Goal: Information Seeking & Learning: Learn about a topic

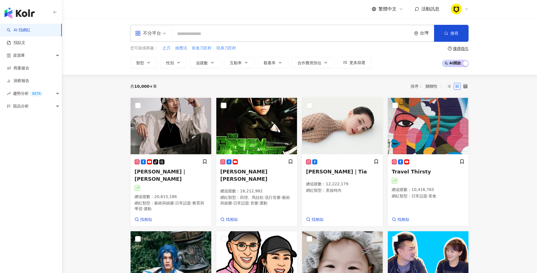
click at [203, 32] on input "search" at bounding box center [291, 33] width 235 height 11
type input "*"
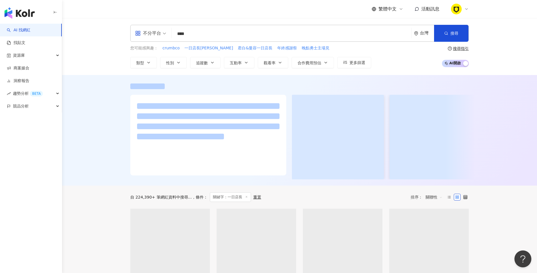
click at [75, 185] on div at bounding box center [299, 130] width 475 height 110
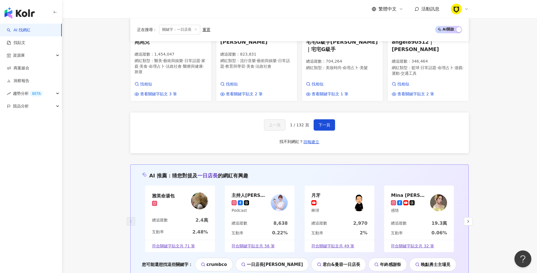
scroll to position [472, 0]
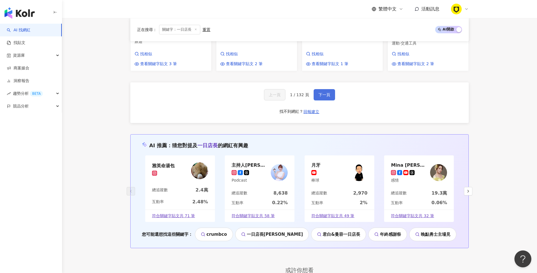
click at [331, 100] on button "下一頁" at bounding box center [323, 94] width 21 height 11
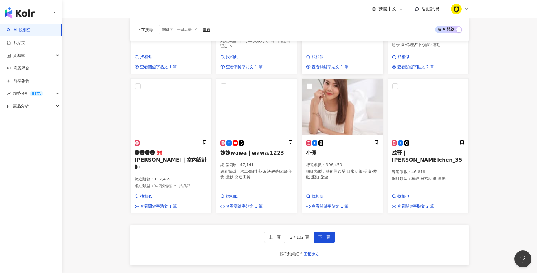
scroll to position [381, 0]
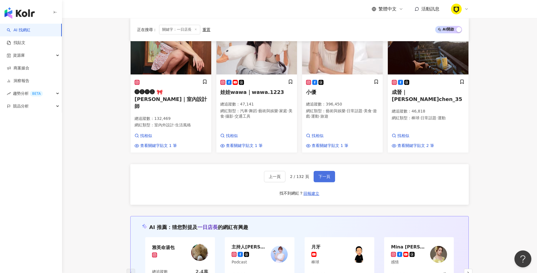
click at [320, 174] on span "下一頁" at bounding box center [324, 176] width 12 height 5
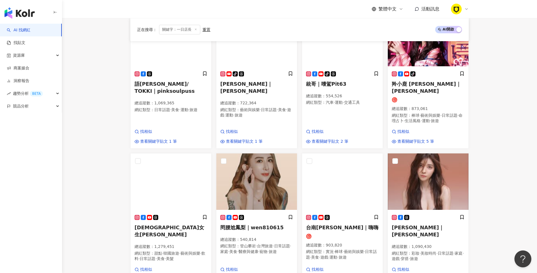
scroll to position [336, 0]
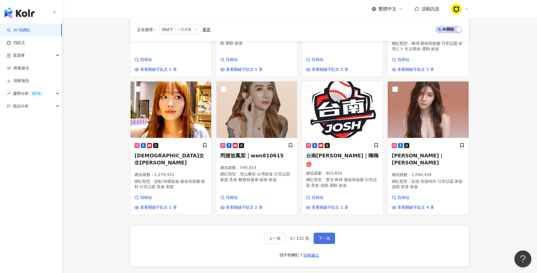
click at [326, 236] on span "下一頁" at bounding box center [324, 238] width 12 height 5
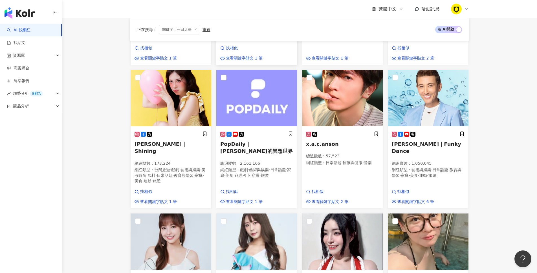
scroll to position [13, 0]
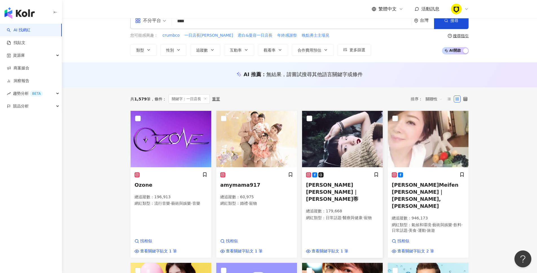
click at [324, 140] on img at bounding box center [342, 139] width 81 height 56
click at [335, 230] on div "[PERSON_NAME] [PERSON_NAME]｜[PERSON_NAME] 總追蹤數 ： 179,668 網紅類型 ： 日常話題 · 醫療與健康 · …" at bounding box center [342, 213] width 81 height 90
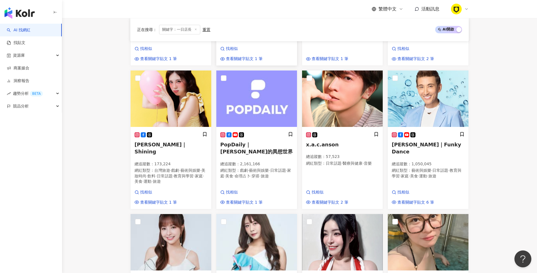
scroll to position [325, 0]
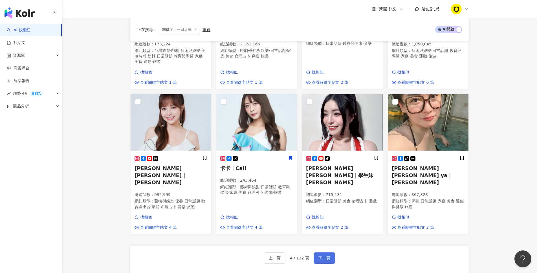
click at [328, 256] on span "下一頁" at bounding box center [324, 258] width 12 height 5
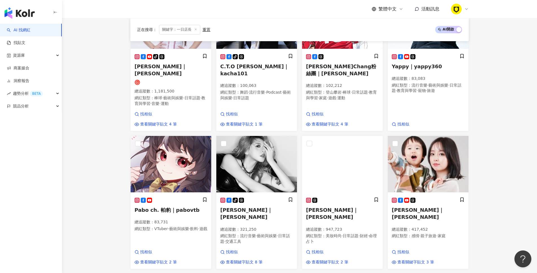
scroll to position [383, 0]
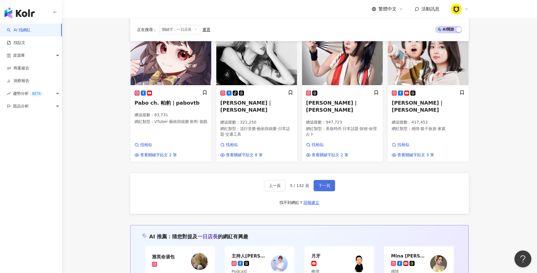
click at [318, 183] on span "下一頁" at bounding box center [324, 185] width 12 height 5
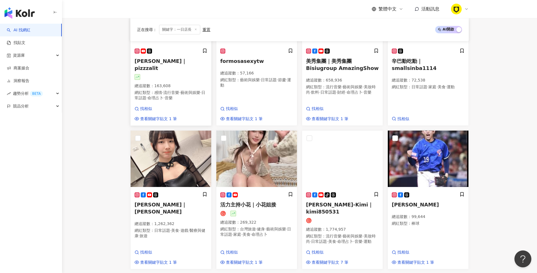
scroll to position [338, 0]
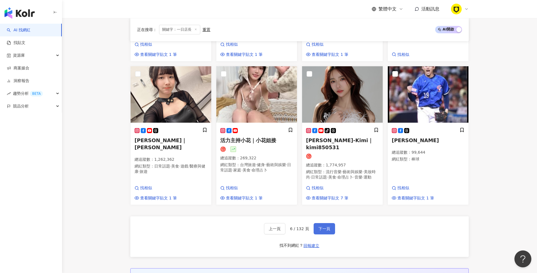
click at [326, 226] on span "下一頁" at bounding box center [324, 228] width 12 height 5
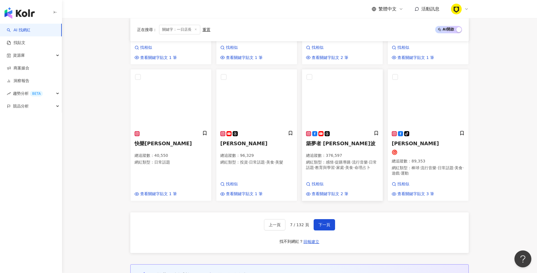
scroll to position [395, 0]
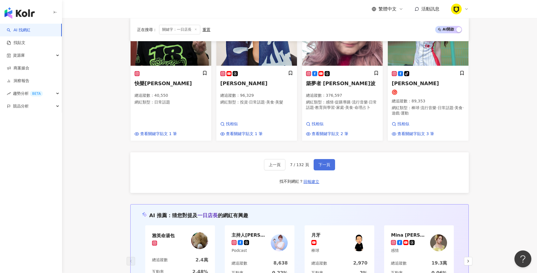
click at [325, 167] on span "下一頁" at bounding box center [324, 164] width 12 height 5
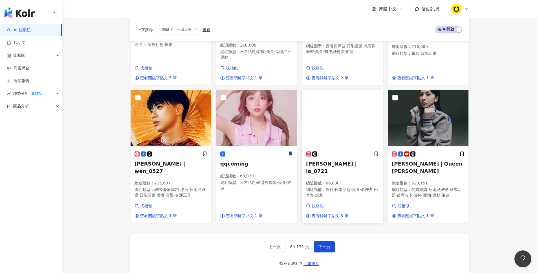
scroll to position [385, 0]
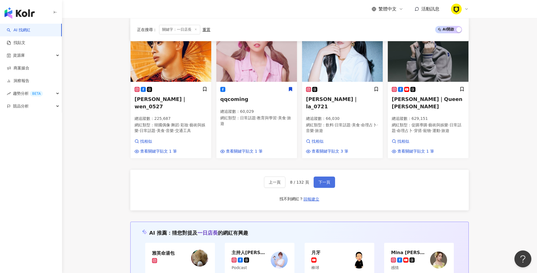
click at [323, 180] on span "下一頁" at bounding box center [324, 182] width 12 height 5
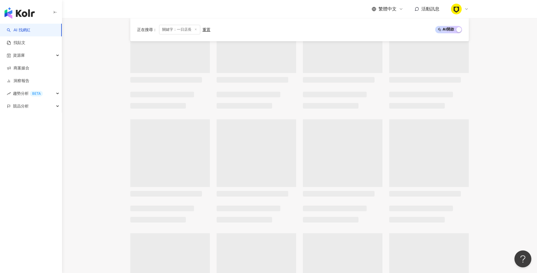
scroll to position [0, 0]
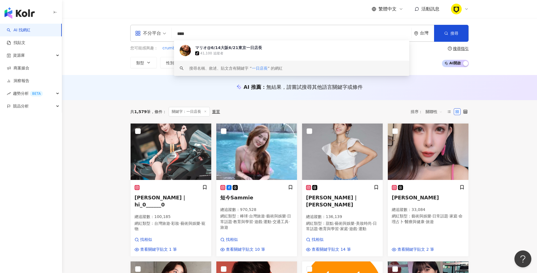
drag, startPoint x: 219, startPoint y: 33, endPoint x: 153, endPoint y: 30, distance: 66.0
click at [153, 30] on div "不分平台 **** 台灣 搜尋 bdb9d1ed-b0c5-4609-8069-eb713edeee88 keyword マリオ@6/14大阪6/21東京一日…" at bounding box center [299, 33] width 338 height 17
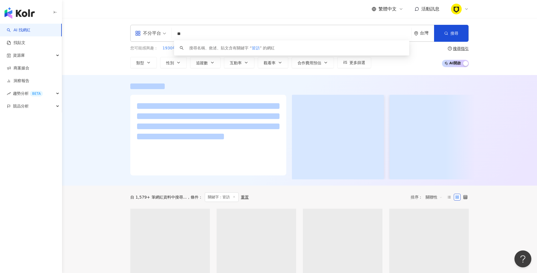
click at [202, 35] on input "**" at bounding box center [291, 33] width 235 height 11
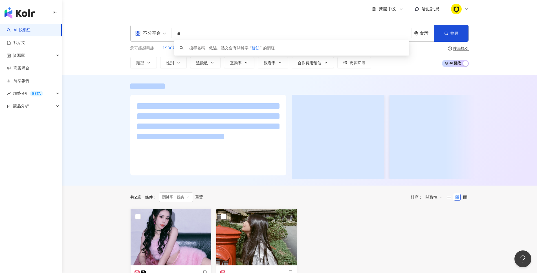
type input "*"
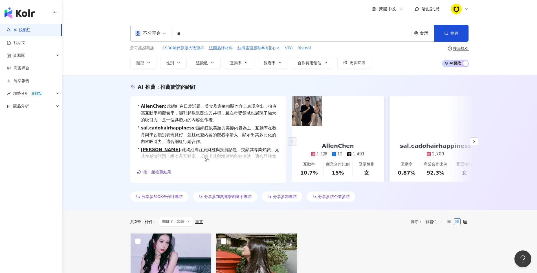
type input "**"
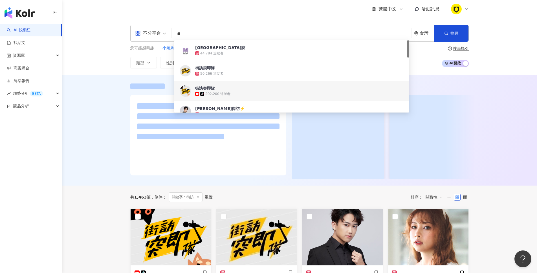
click at [98, 169] on div at bounding box center [299, 130] width 475 height 110
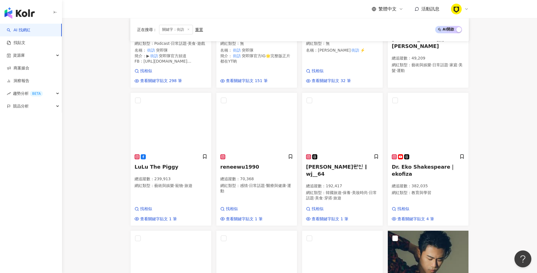
scroll to position [401, 0]
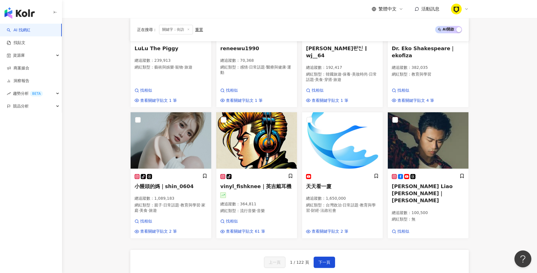
click at [319, 267] on div "上一頁 1 / 122 頁 下一頁 找不到網紅？ 回報建立" at bounding box center [299, 270] width 338 height 41
click at [321, 263] on span "下一頁" at bounding box center [324, 262] width 12 height 5
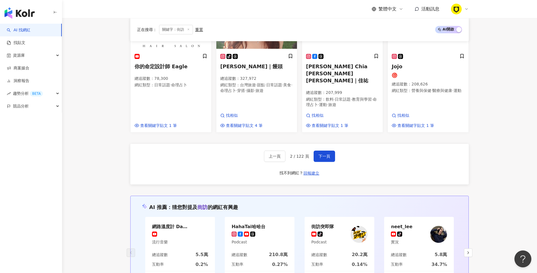
scroll to position [533, 0]
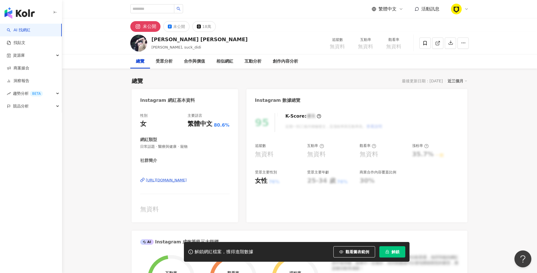
click at [184, 180] on div "https://www.instagram.com/suck_didi/" at bounding box center [166, 180] width 41 height 5
